Goal: Information Seeking & Learning: Understand process/instructions

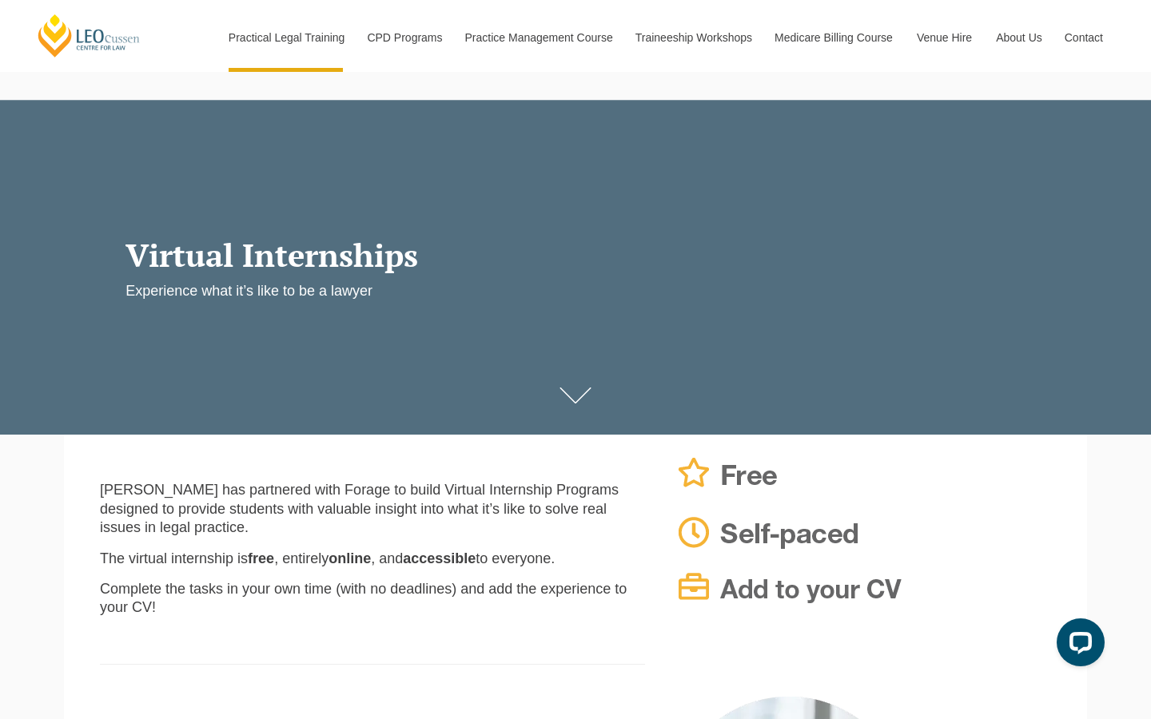
scroll to position [32, 0]
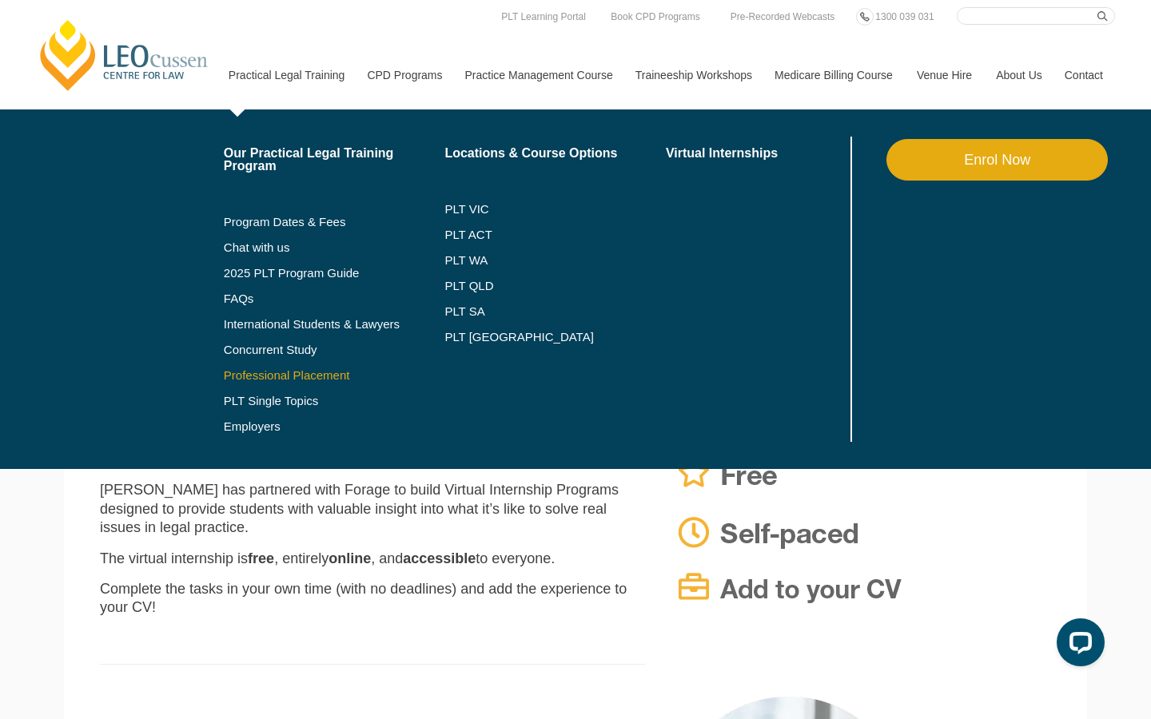
click at [293, 375] on link "Professional Placement" at bounding box center [334, 375] width 221 height 13
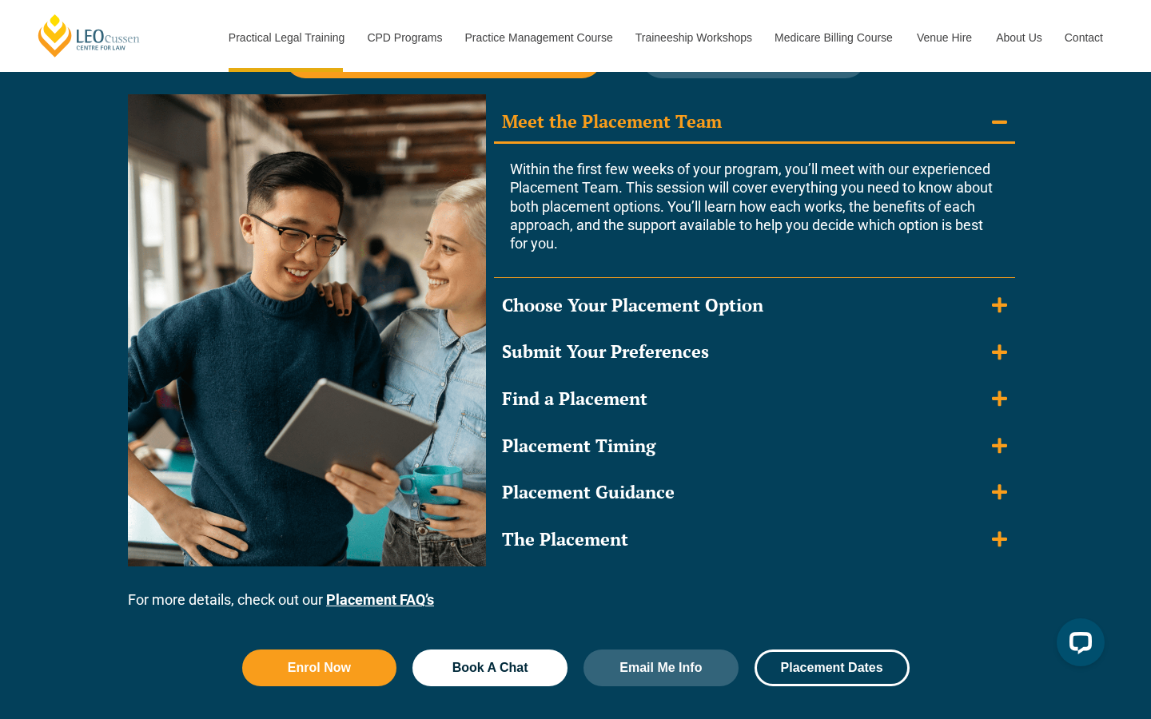
scroll to position [1493, 0]
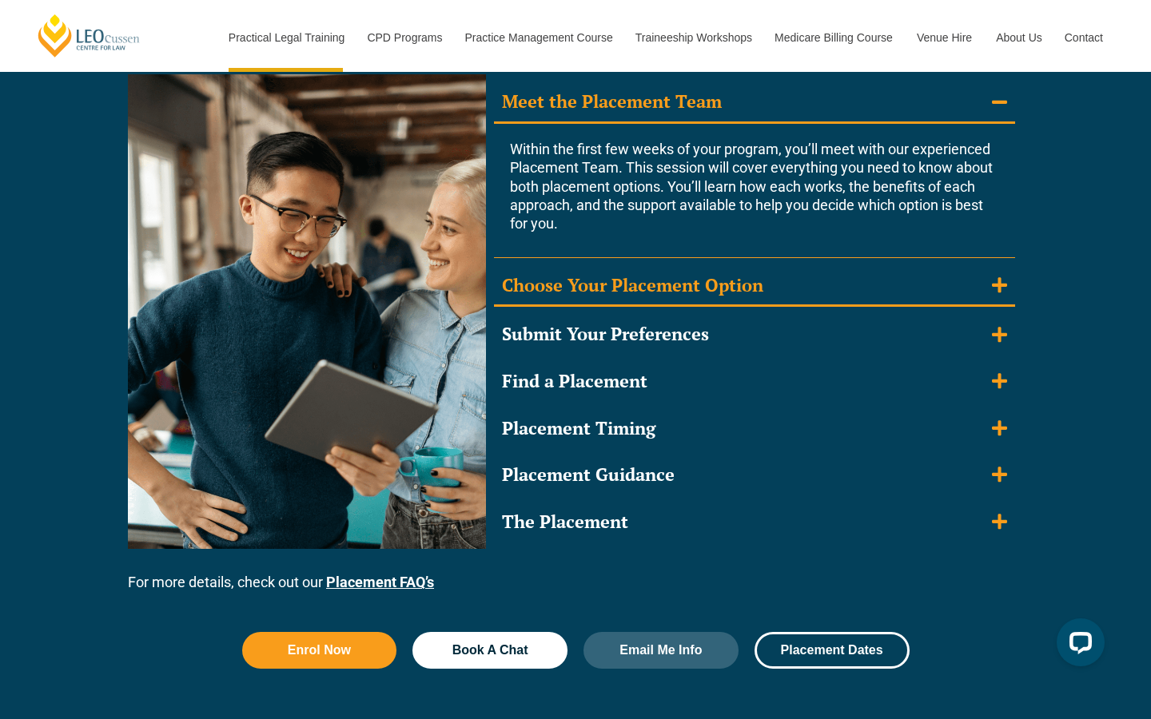
click at [993, 277] on icon "Accordion. Open links with Enter or Space, close with Escape, and navigate with…" at bounding box center [999, 286] width 15 height 18
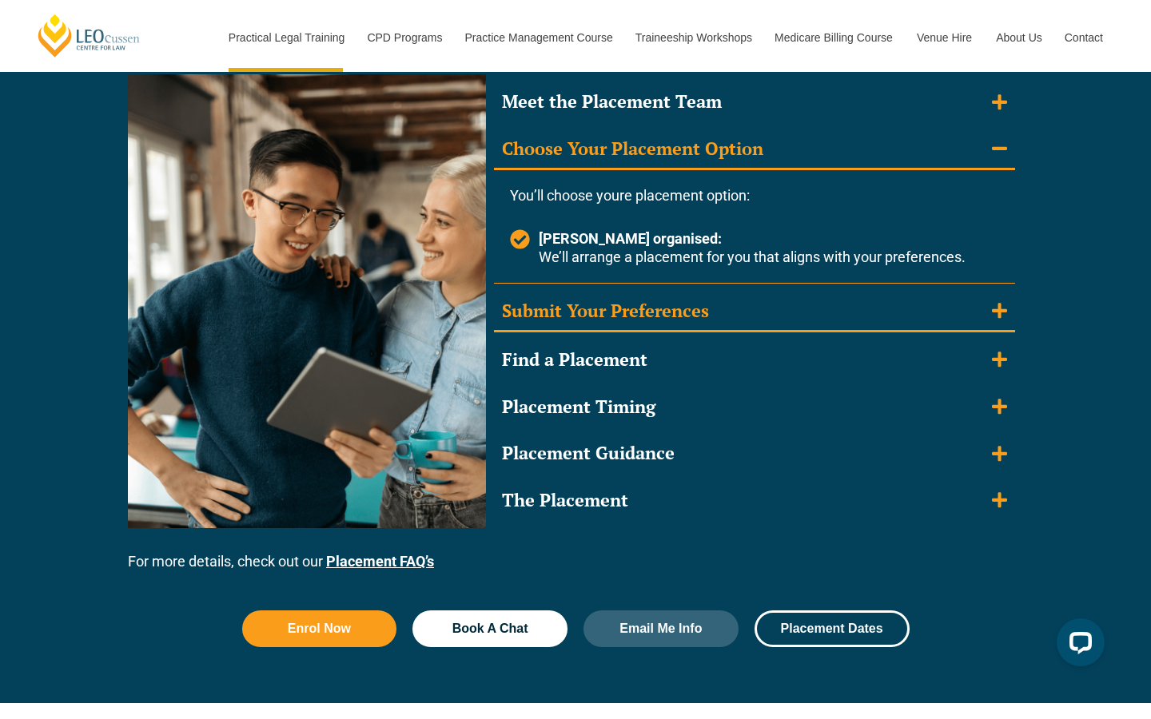
click at [997, 302] on icon "Accordion. Open links with Enter or Space, close with Escape, and navigate with…" at bounding box center [999, 311] width 15 height 18
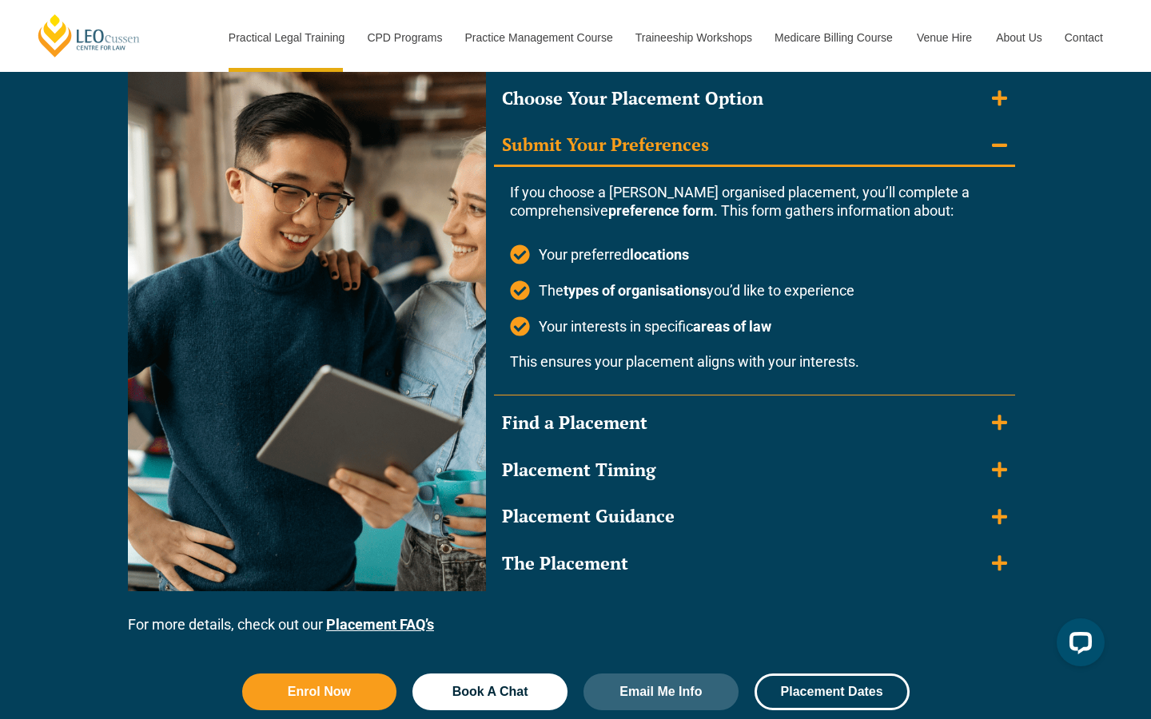
scroll to position [1569, 0]
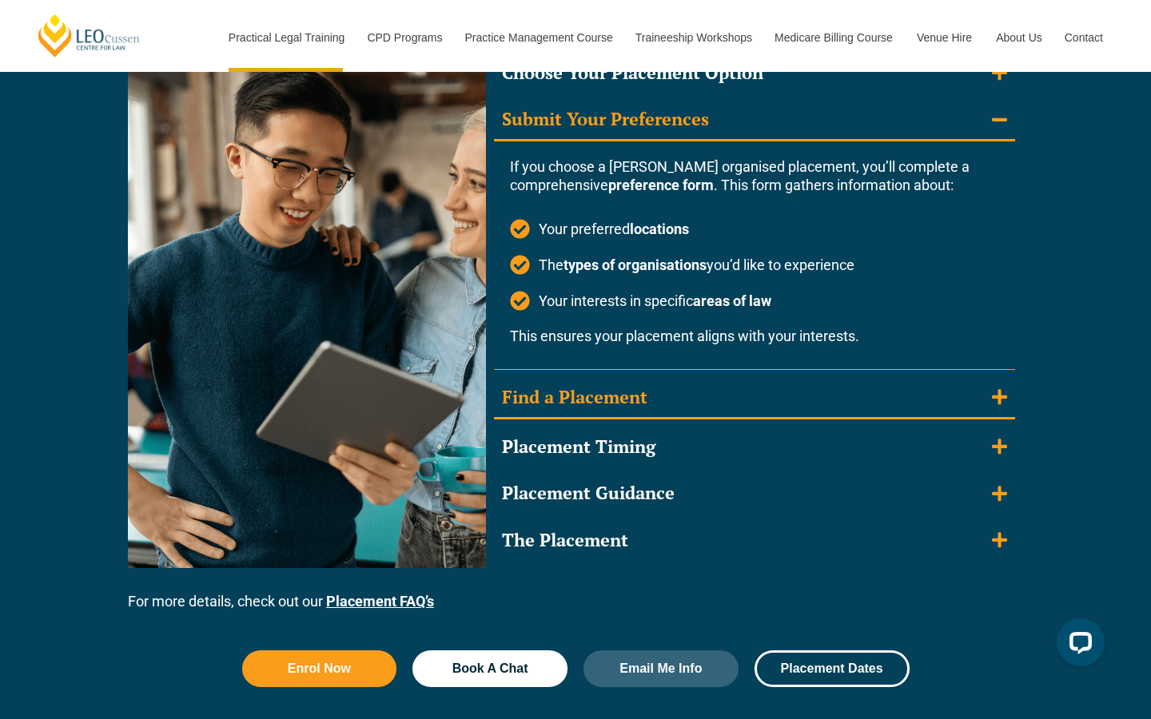
click at [1001, 388] on icon "Accordion. Open links with Enter or Space, close with Escape, and navigate with…" at bounding box center [999, 397] width 15 height 18
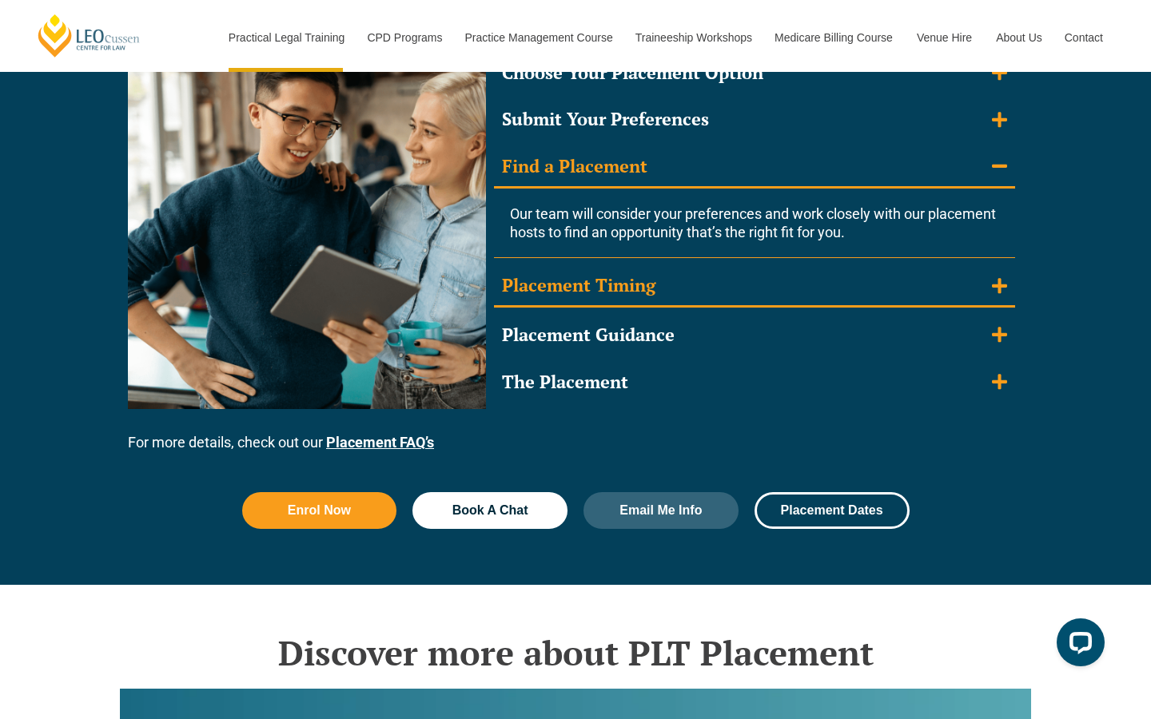
click at [995, 293] on summary "Placement Timing" at bounding box center [754, 287] width 521 height 42
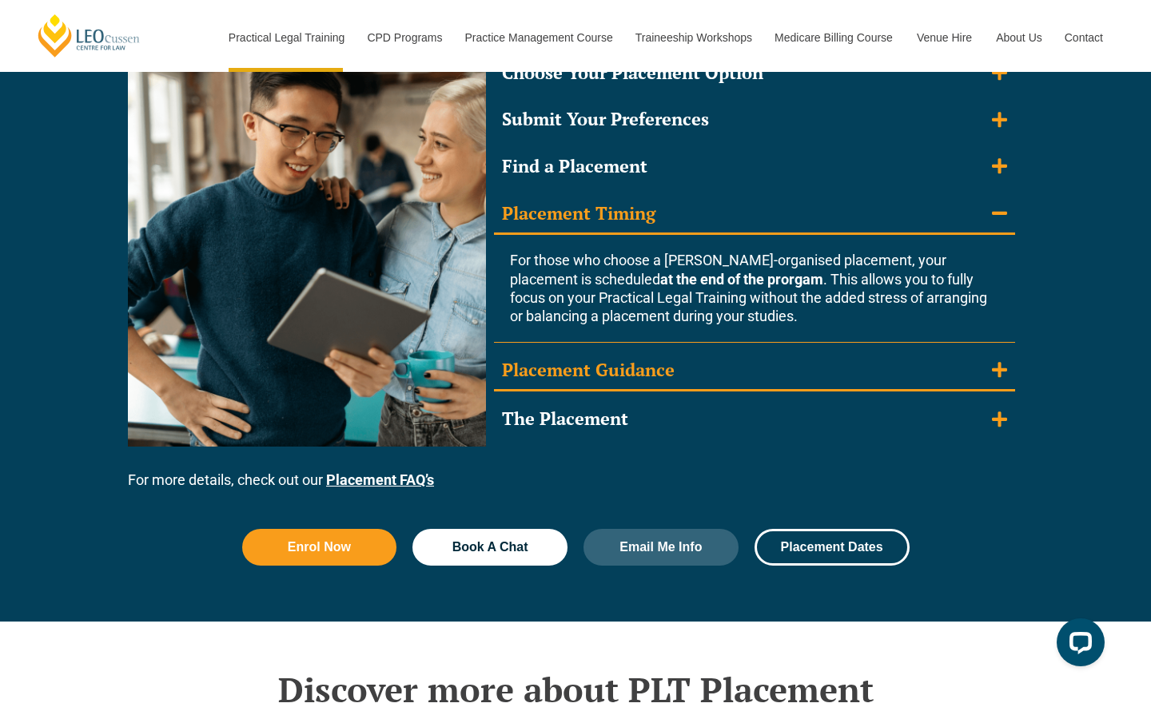
click at [1002, 361] on icon "Accordion. Open links with Enter or Space, close with Escape, and navigate with…" at bounding box center [999, 370] width 15 height 18
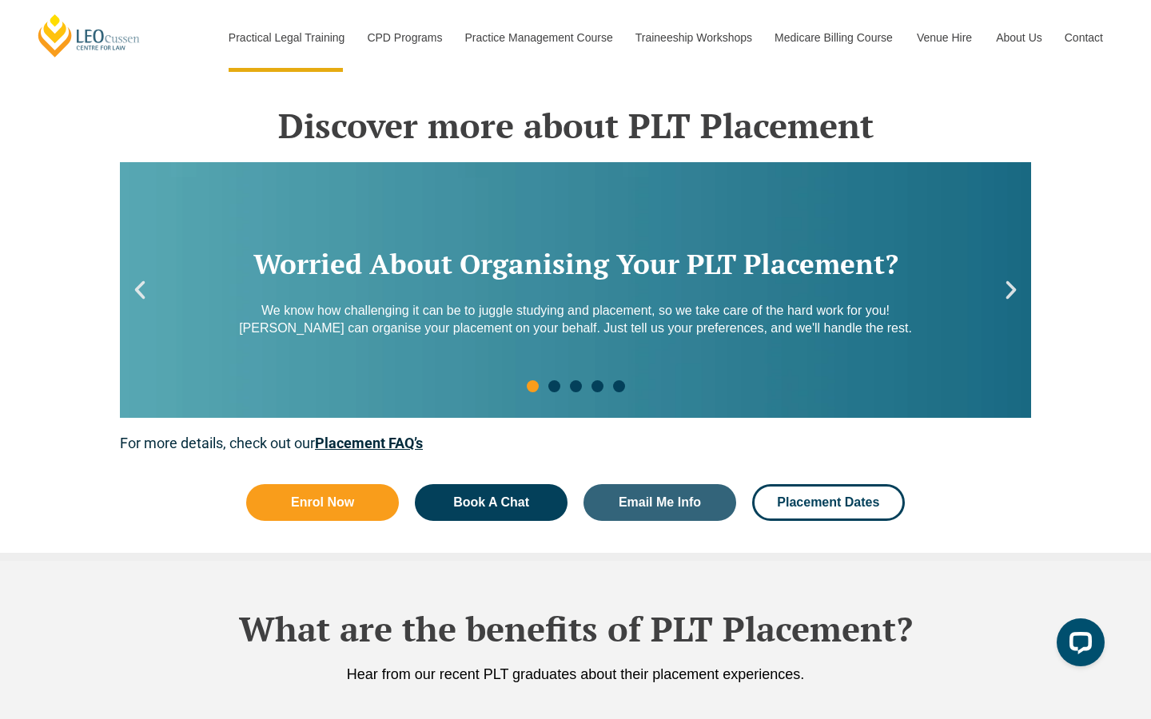
scroll to position [2134, 0]
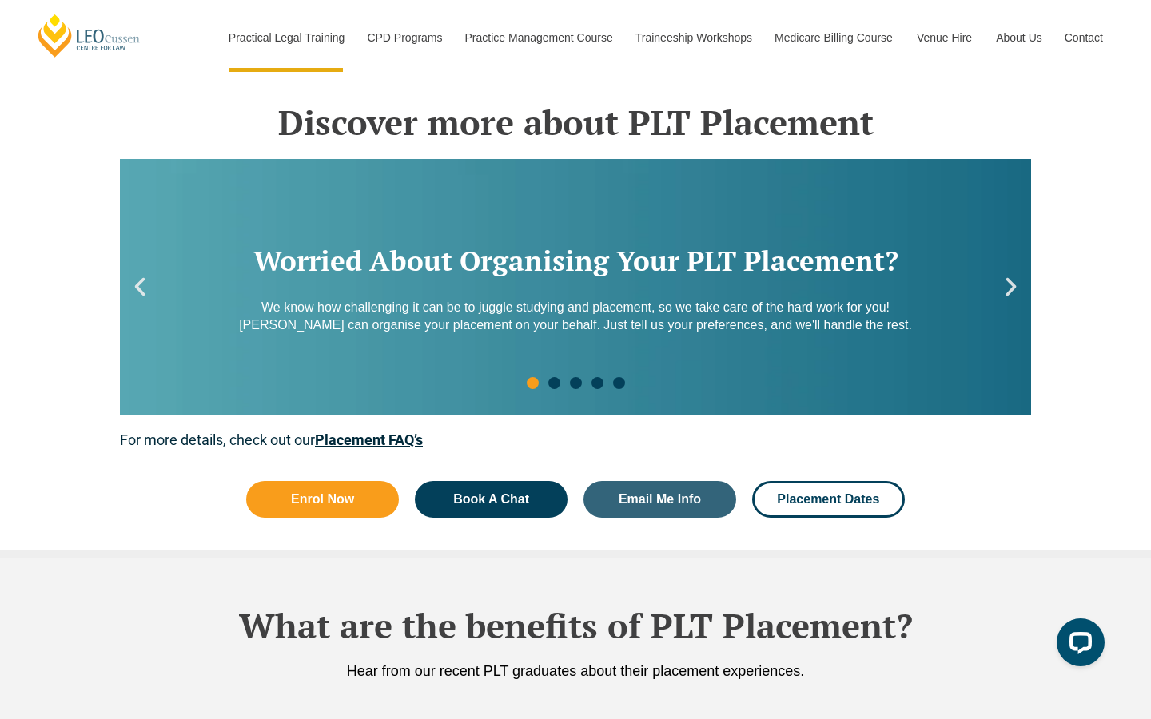
click at [1017, 275] on icon "Next slide" at bounding box center [1011, 287] width 24 height 24
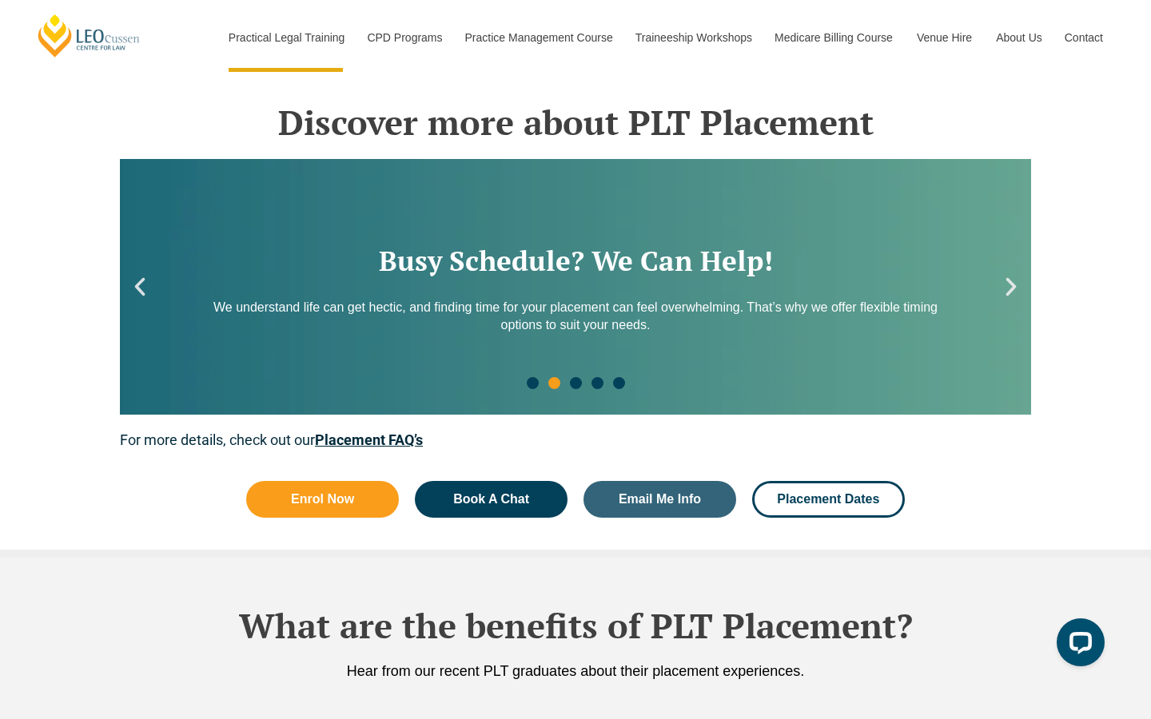
click at [1017, 275] on icon "Next slide" at bounding box center [1011, 287] width 24 height 24
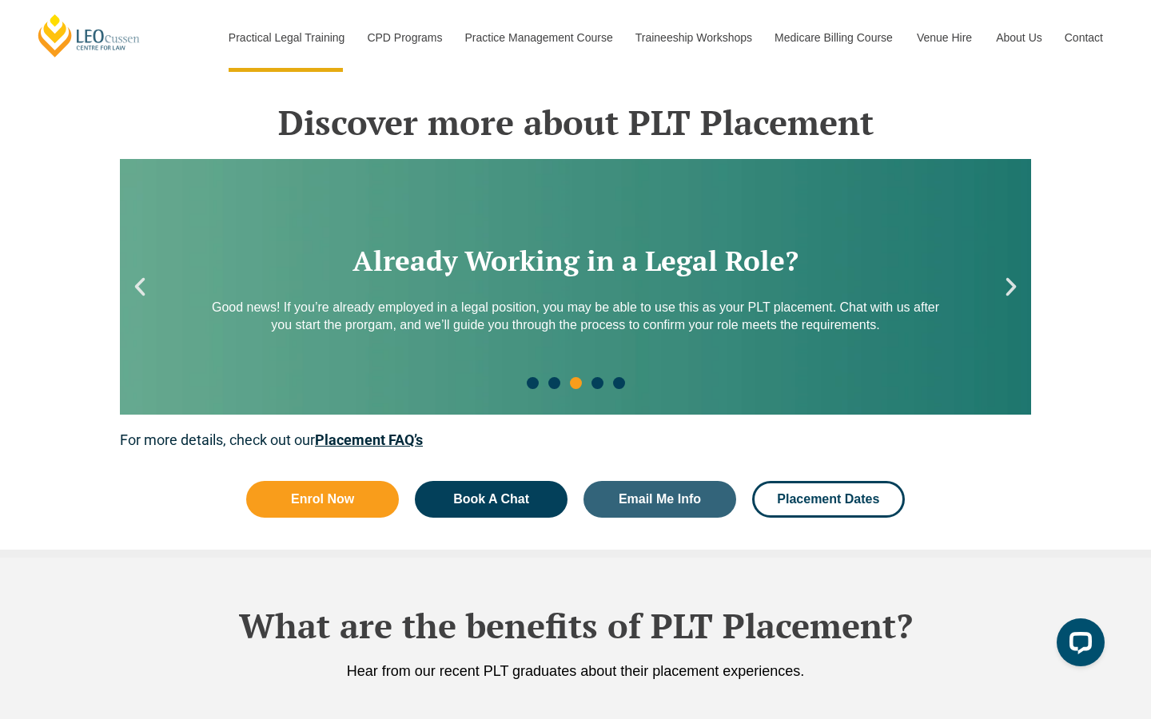
click at [1017, 275] on icon "Next slide" at bounding box center [1011, 287] width 24 height 24
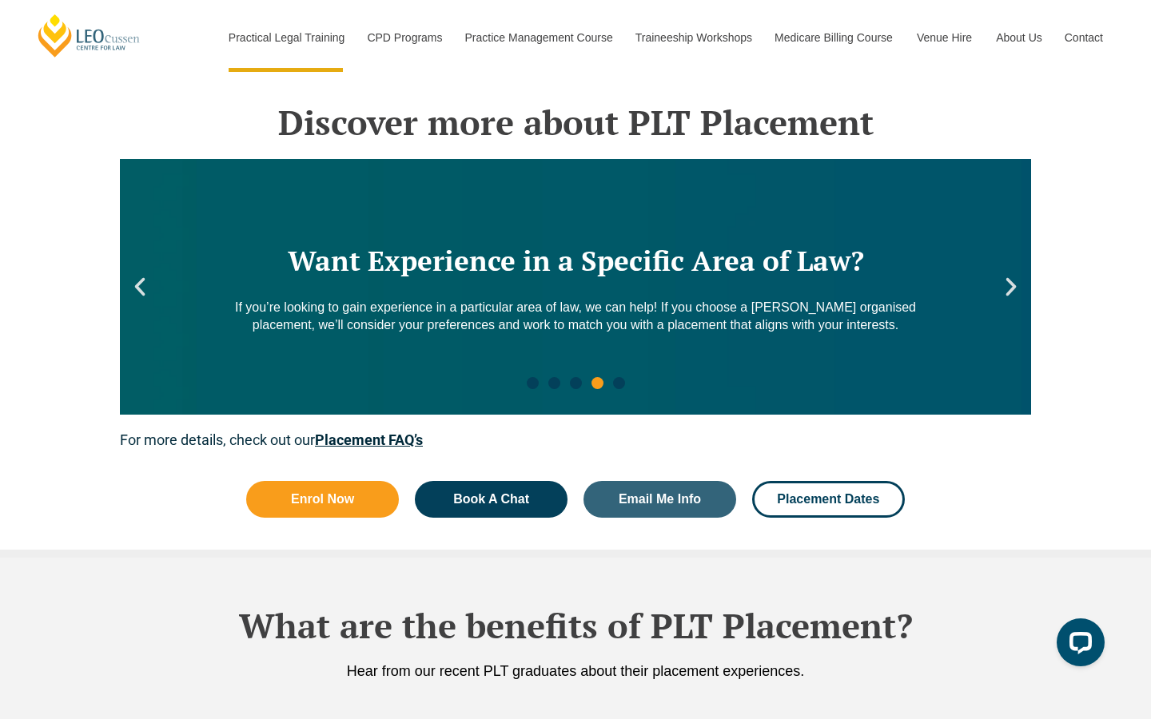
click at [1016, 275] on icon "Next slide" at bounding box center [1011, 287] width 24 height 24
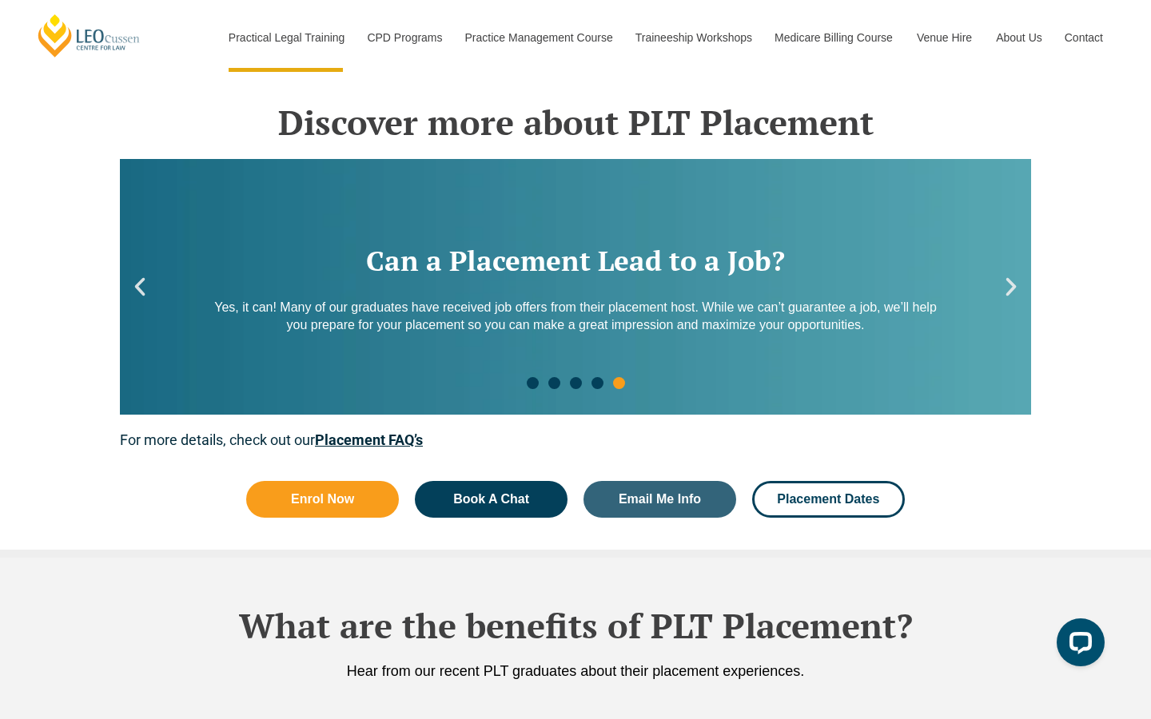
click at [1016, 275] on icon "Next slide" at bounding box center [1011, 287] width 24 height 24
